Goal: Information Seeking & Learning: Learn about a topic

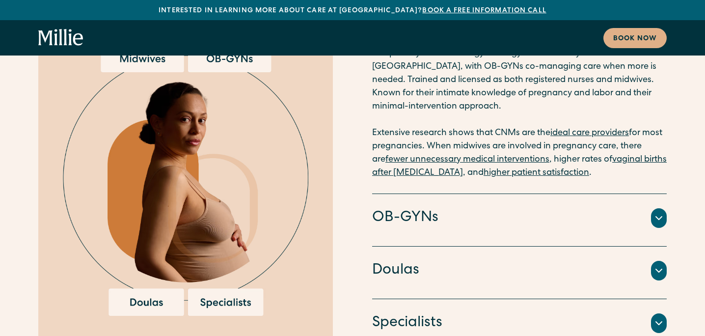
scroll to position [2090, 0]
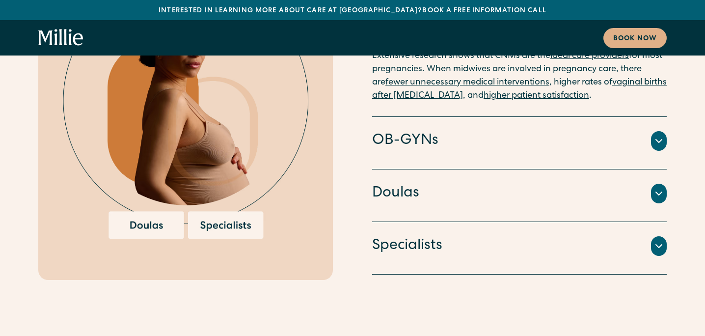
click at [439, 236] on h4 "Specialists" at bounding box center [407, 246] width 70 height 21
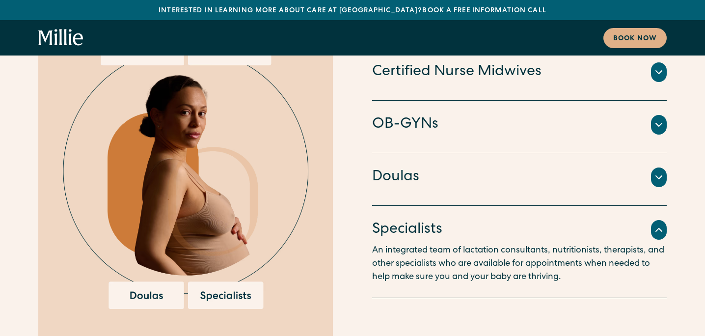
scroll to position [2014, 0]
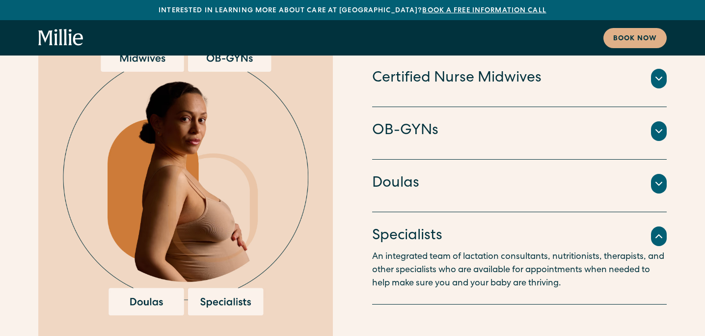
click at [428, 173] on div "Doulas" at bounding box center [519, 183] width 295 height 21
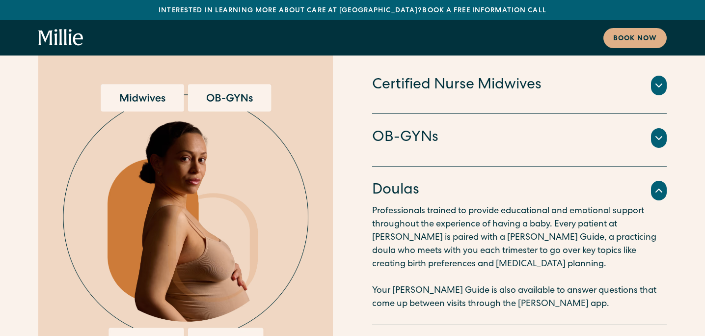
scroll to position [1912, 0]
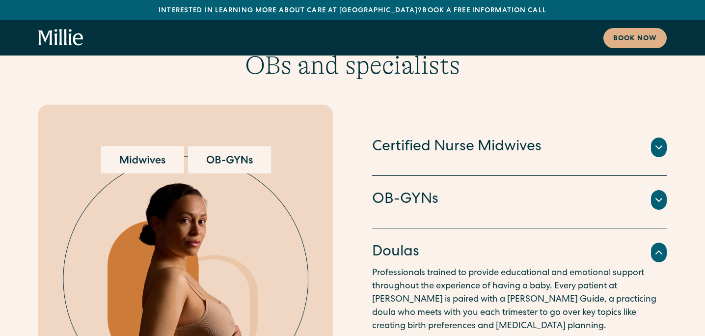
click at [440, 190] on div "OB-GYNs" at bounding box center [519, 200] width 295 height 21
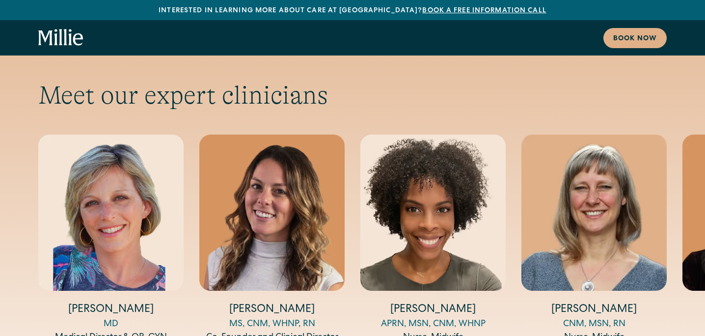
scroll to position [3241, 0]
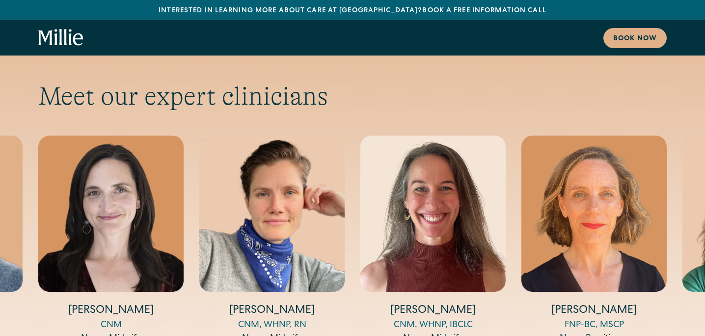
click at [611, 319] on div "FNP-BC, MSCP" at bounding box center [594, 325] width 145 height 13
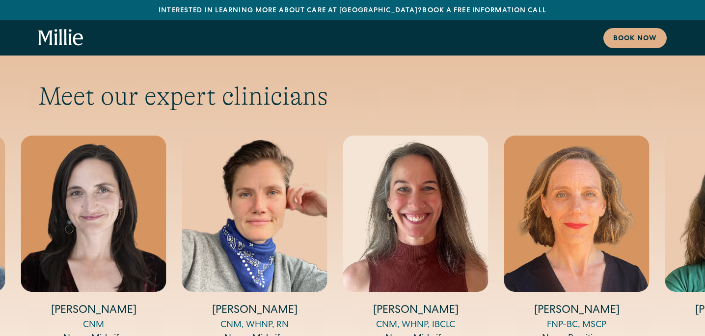
click at [597, 319] on div "FNP-BC, MSCP" at bounding box center [576, 325] width 145 height 13
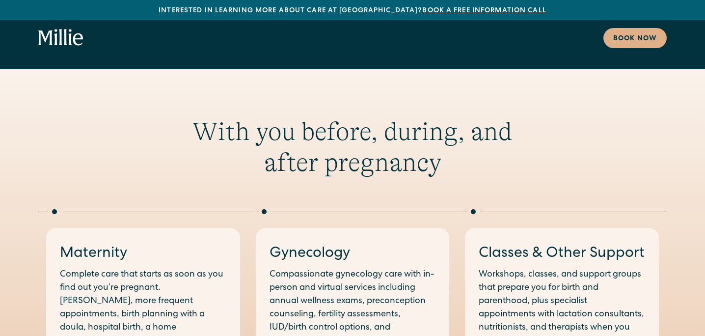
scroll to position [0, 0]
